Goal: Communication & Community: Ask a question

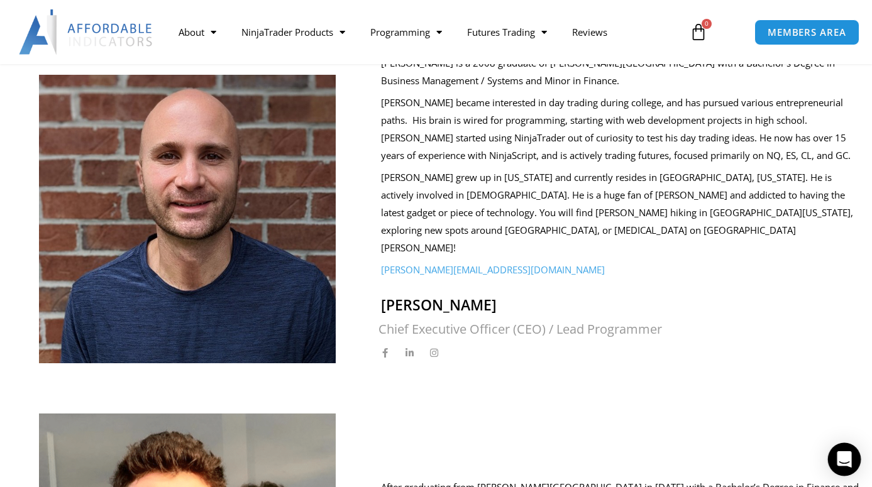
click at [847, 461] on icon "Open Intercom Messenger" at bounding box center [844, 460] width 14 height 16
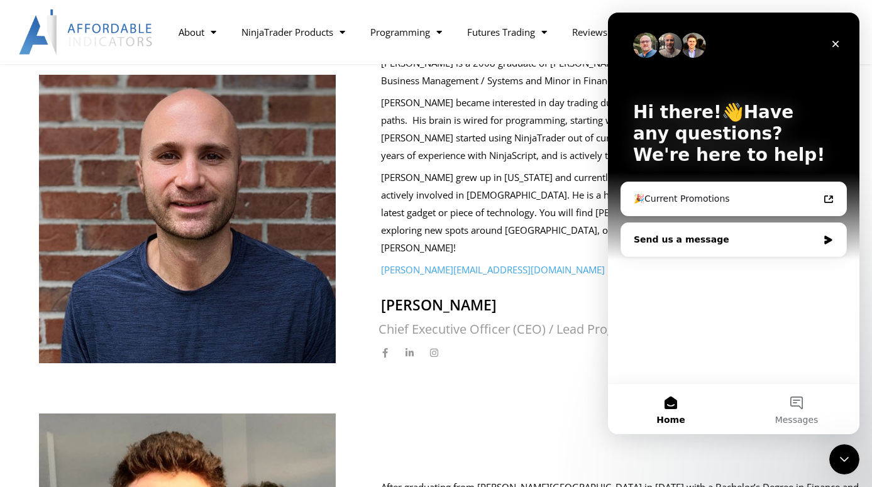
click at [677, 247] on div "Send us a message" at bounding box center [733, 239] width 225 height 33
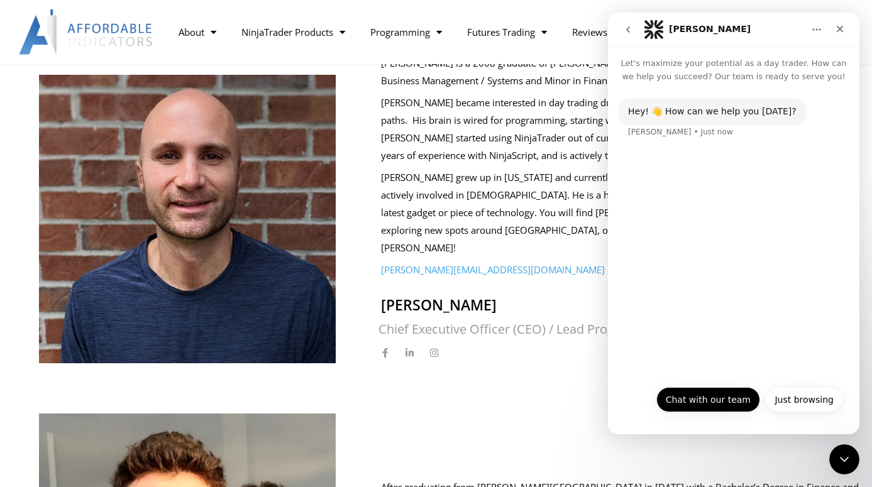
click at [710, 404] on button "Chat with our team" at bounding box center [709, 399] width 104 height 25
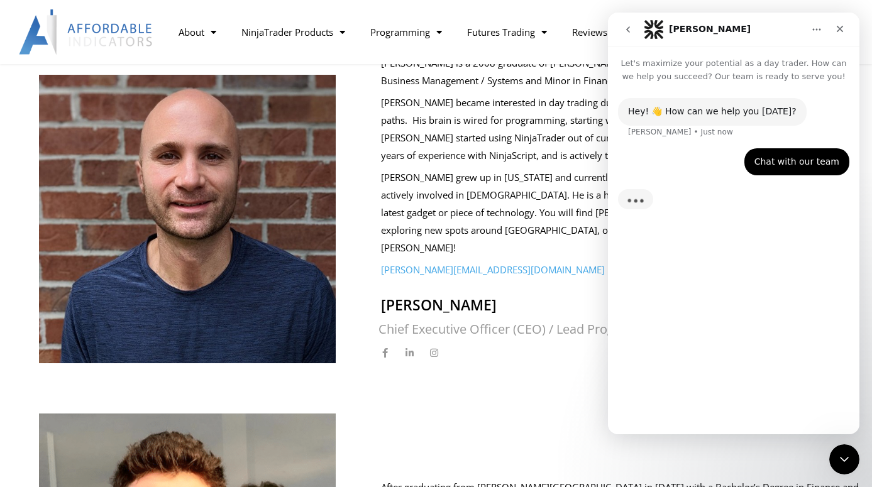
click at [688, 338] on div "Hey! 👋 How can we help you [DATE]? [PERSON_NAME] • Just now Chat with our team …" at bounding box center [734, 253] width 252 height 341
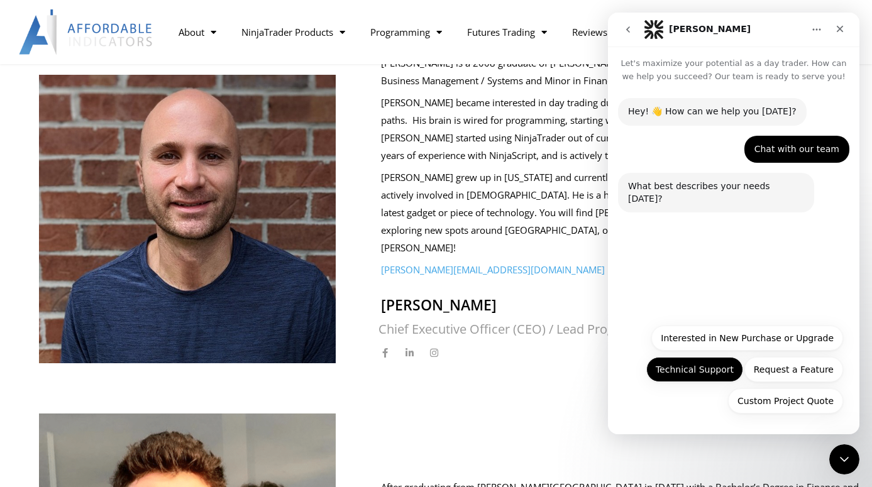
click at [697, 375] on button "Technical Support" at bounding box center [695, 369] width 97 height 25
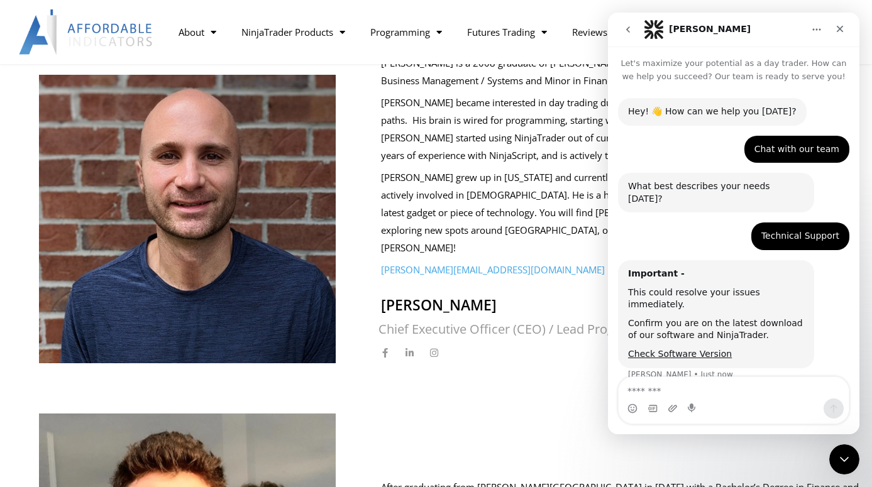
click at [675, 385] on textarea "Message…" at bounding box center [734, 387] width 230 height 21
type textarea "**********"
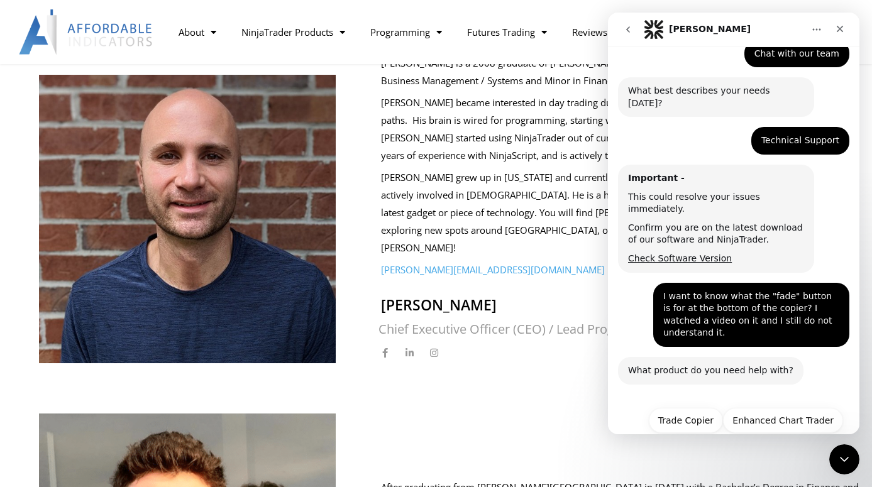
scroll to position [109, 0]
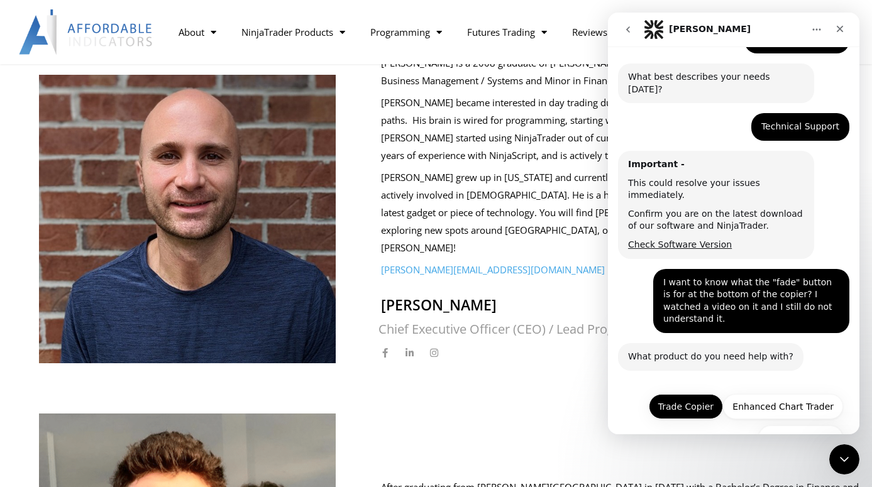
click at [687, 394] on button "Trade Copier" at bounding box center [686, 406] width 74 height 25
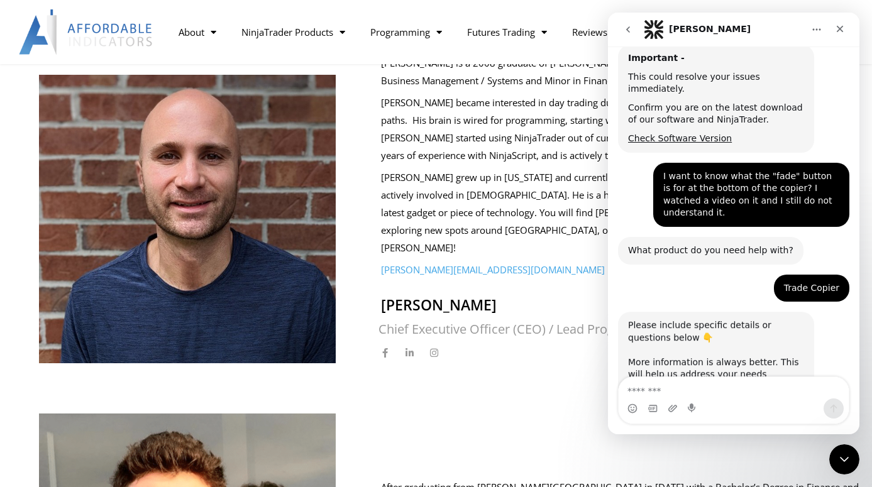
scroll to position [216, 0]
type textarea "**********"
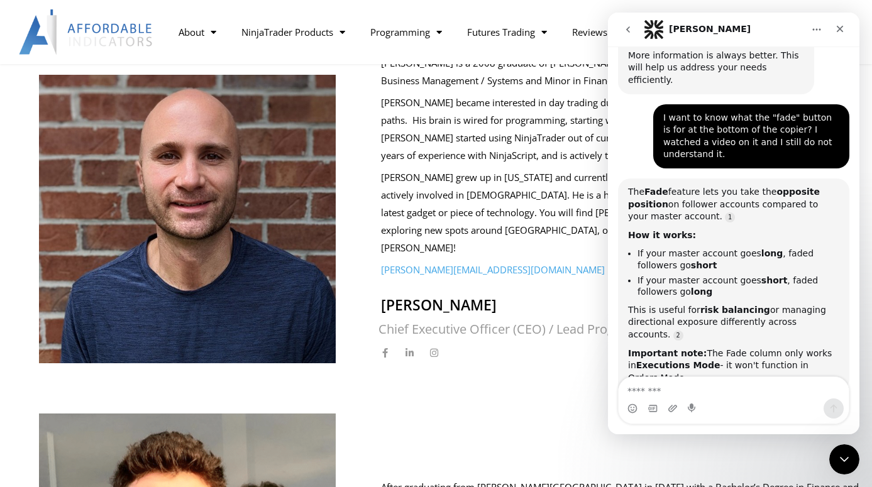
scroll to position [534, 0]
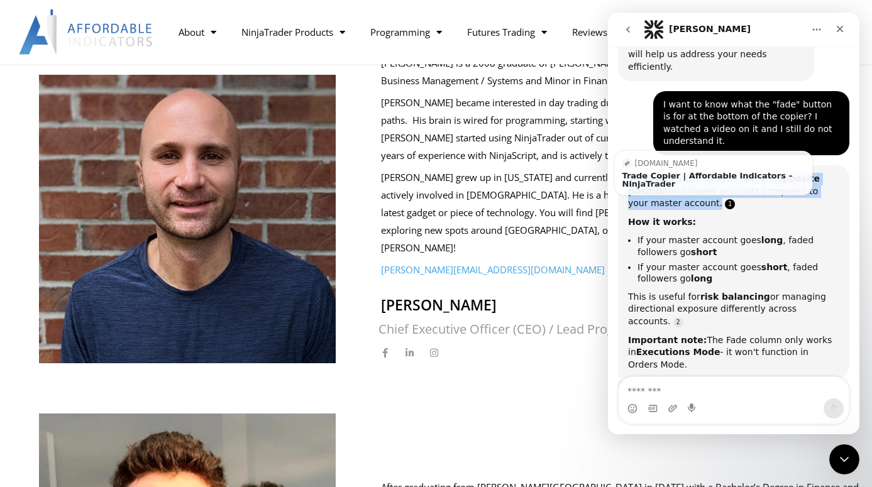
drag, startPoint x: 629, startPoint y: 118, endPoint x: 692, endPoint y: 146, distance: 69.0
click at [692, 173] on div "The Fade feature lets you take the opposite position on follower accounts compa…" at bounding box center [733, 191] width 211 height 37
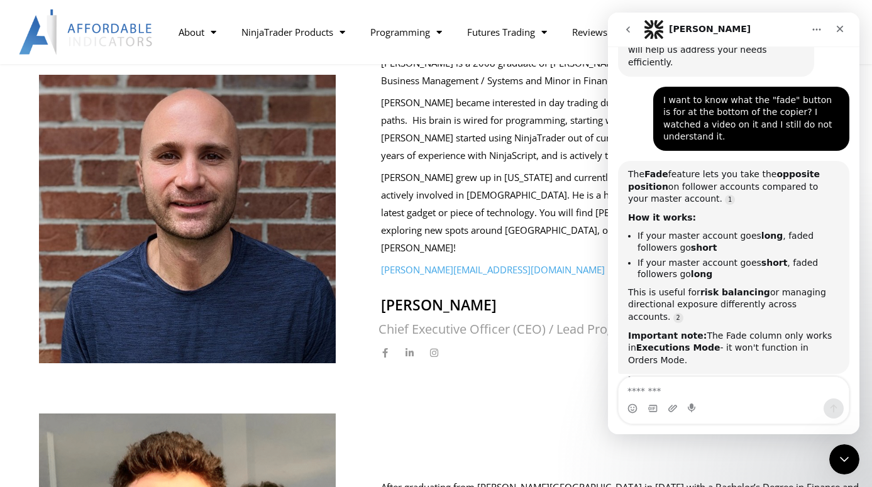
click at [697, 230] on li "If your master account goes long , faded followers go short" at bounding box center [739, 241] width 202 height 23
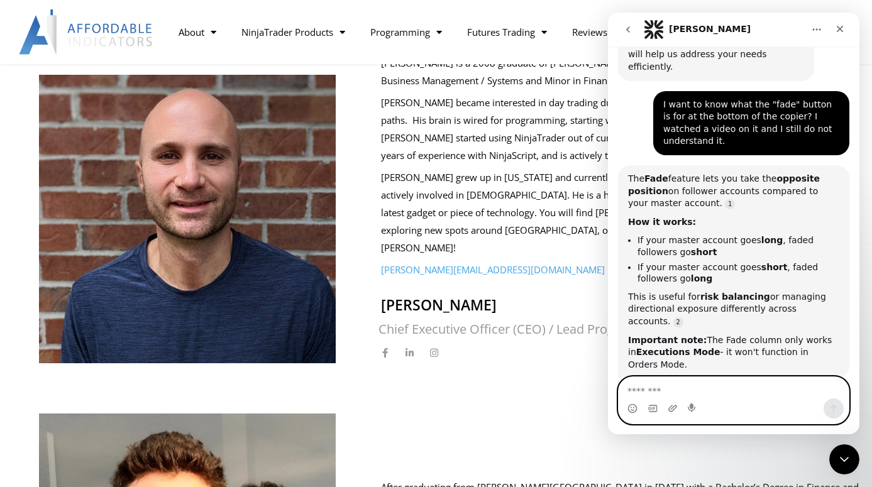
click at [686, 393] on textarea "Message…" at bounding box center [734, 387] width 230 height 21
type textarea "**********"
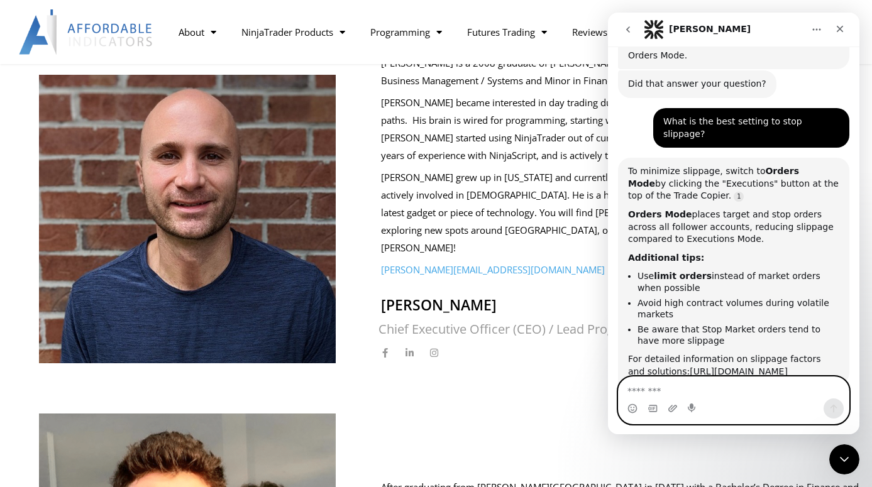
scroll to position [855, 0]
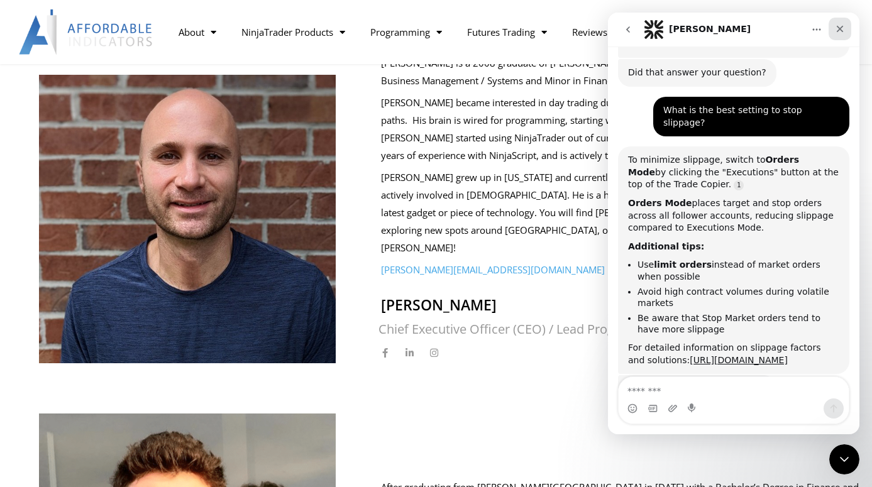
click at [842, 31] on icon "Close" at bounding box center [840, 29] width 10 height 10
